Goal: Information Seeking & Learning: Find specific page/section

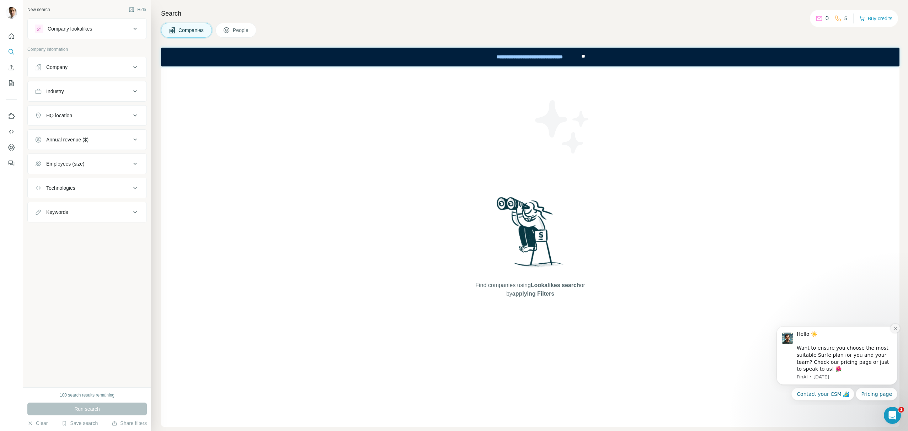
drag, startPoint x: 898, startPoint y: 328, endPoint x: 1605, endPoint y: 569, distance: 747.2
click at [898, 328] on button "Dismiss notification" at bounding box center [895, 328] width 9 height 9
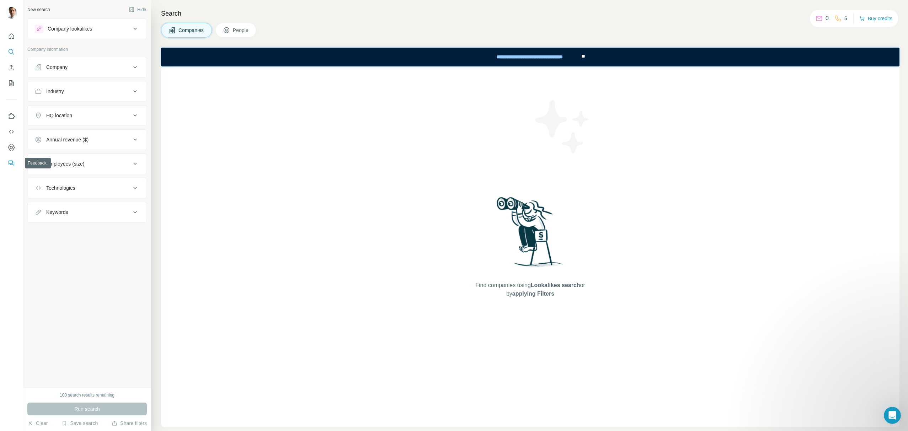
click at [8, 161] on icon "Feedback" at bounding box center [11, 163] width 7 height 7
click at [12, 148] on icon "Dashboard" at bounding box center [11, 147] width 3 height 3
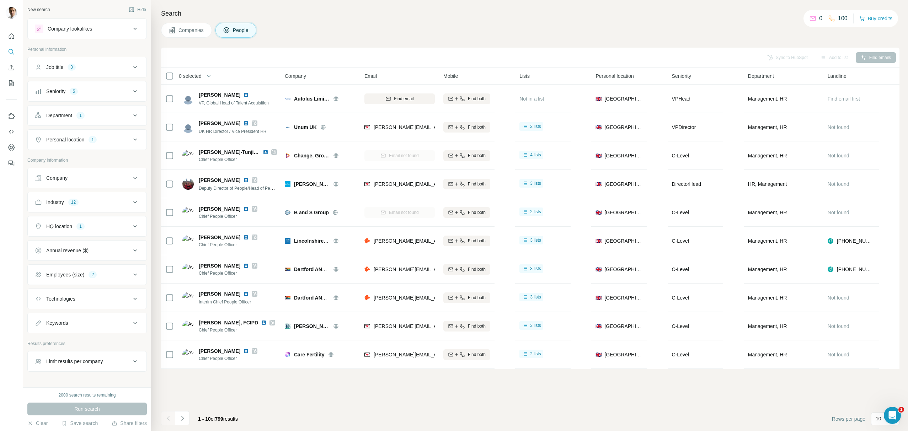
click at [820, 18] on p "0" at bounding box center [821, 18] width 3 height 9
click at [813, 17] on icon at bounding box center [813, 18] width 7 height 7
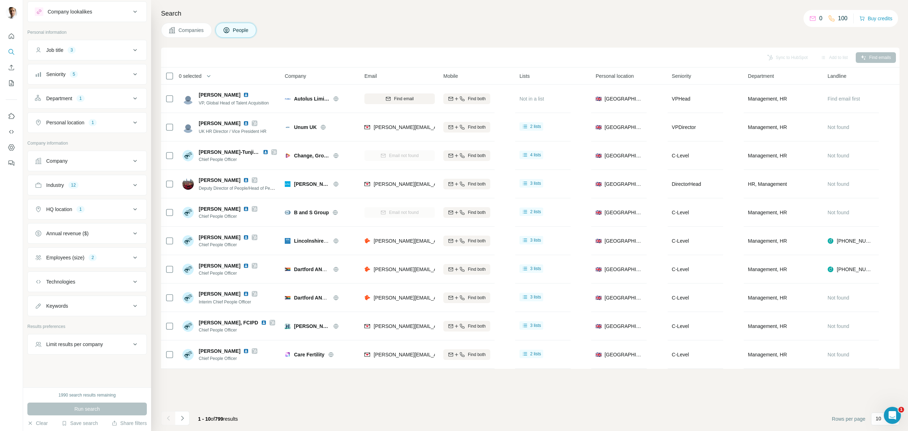
click at [107, 348] on div "Limit results per company" at bounding box center [83, 344] width 96 height 7
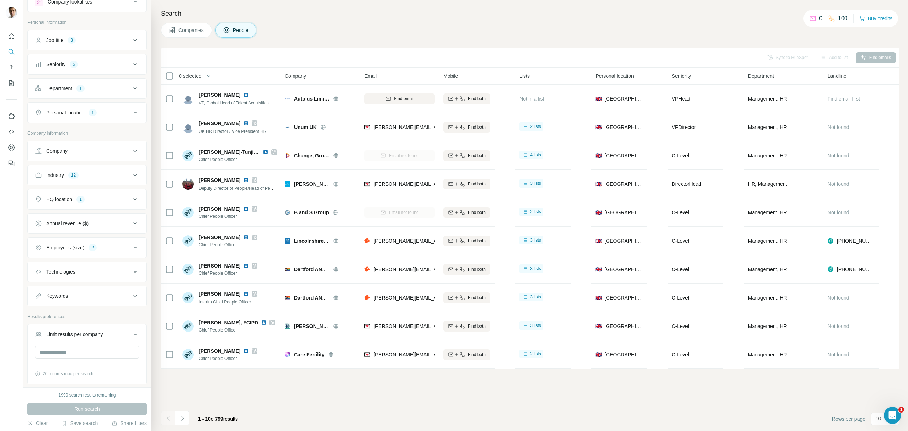
scroll to position [0, 0]
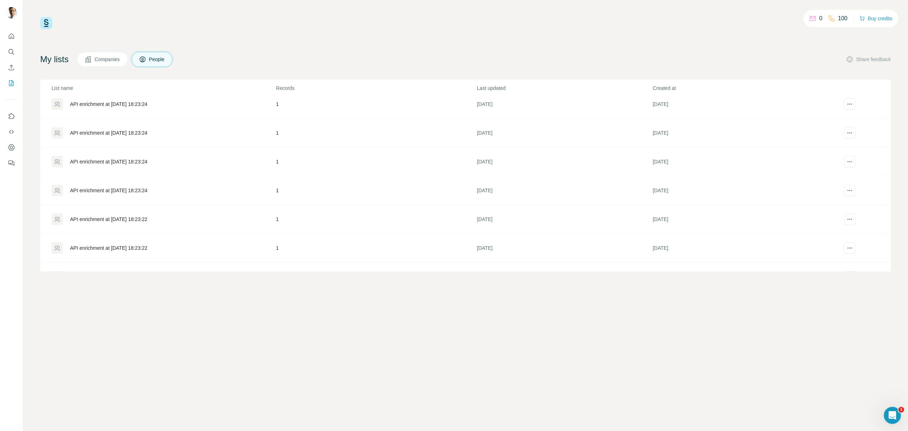
scroll to position [13304, 0]
